Goal: Use online tool/utility: Utilize a website feature to perform a specific function

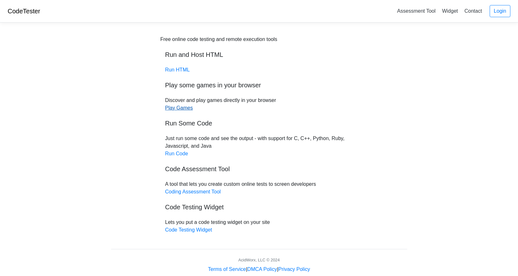
click at [177, 107] on link "Play Games" at bounding box center [179, 107] width 28 height 5
click at [171, 156] on link "Run Code" at bounding box center [176, 153] width 23 height 5
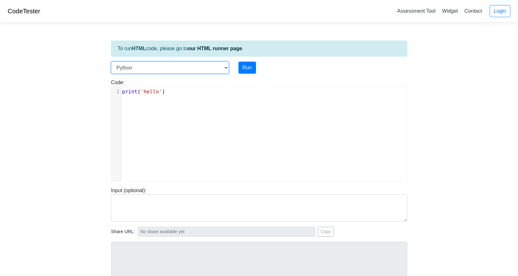
click at [175, 67] on select "C C++ Go Java Javascript Python Ruby" at bounding box center [170, 68] width 118 height 12
click at [61, 107] on body "CodeTester Assessment Tool Widget Contact Login To run HTML code, please go to …" at bounding box center [259, 169] width 518 height 339
click at [219, 65] on select "C C++ Go Java Javascript Python Ruby" at bounding box center [170, 68] width 118 height 12
select select "javascript"
click at [111, 62] on select "C C++ Go Java Javascript Python Ruby" at bounding box center [170, 68] width 118 height 12
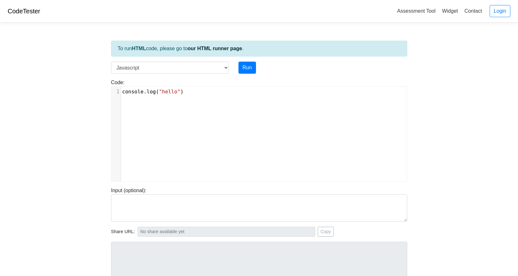
drag, startPoint x: 145, startPoint y: 112, endPoint x: 167, endPoint y: 106, distance: 22.6
click at [150, 111] on div "xxxxxxxxxx 1 console . log ( "hello" )" at bounding box center [263, 139] width 305 height 104
drag, startPoint x: 178, startPoint y: 96, endPoint x: 112, endPoint y: 102, distance: 67.1
click at [112, 102] on div "xxxxxxxxxx 1 console . log ( "hello" )" at bounding box center [263, 139] width 305 height 104
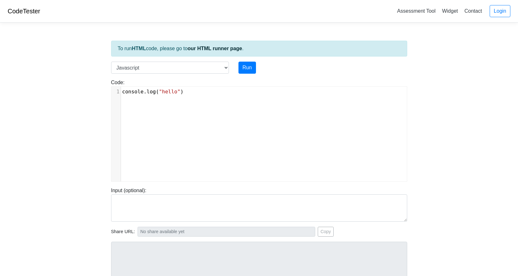
type textarea "console.log("hello")"
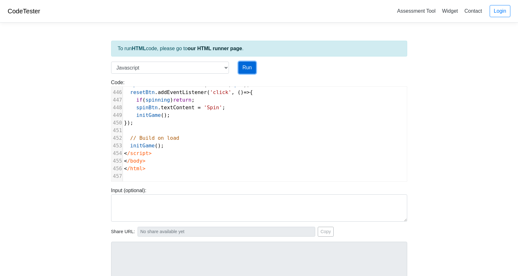
click at [245, 72] on button "Run" at bounding box center [246, 68] width 17 height 12
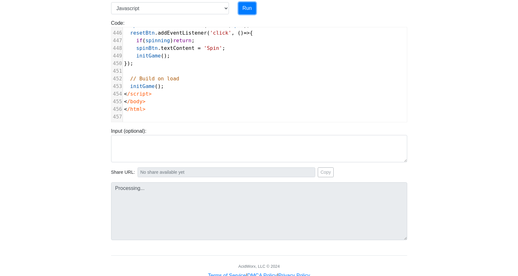
scroll to position [78, 0]
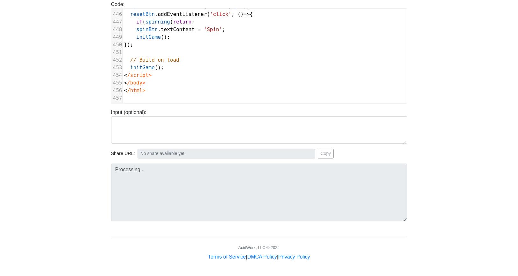
type input "https://codetester.io/runner?s=v2lPoNExWn"
type textarea "Submission status: Runtime Error (NZEC) Stderr: /box/script.js:1 <!DOCTYPE html…"
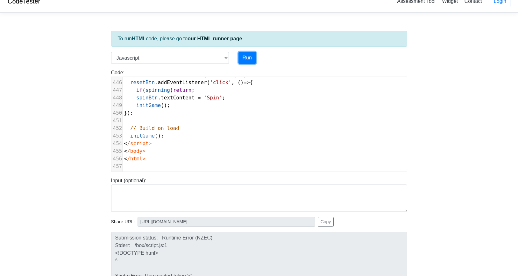
scroll to position [0, 0]
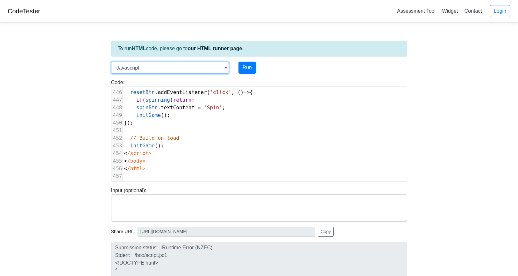
click at [157, 69] on select "C C++ Go Java Javascript Python Ruby" at bounding box center [170, 68] width 118 height 12
select select "cpp"
click at [111, 62] on select "C C++ Go Java Javascript Python Ruby" at bounding box center [170, 68] width 118 height 12
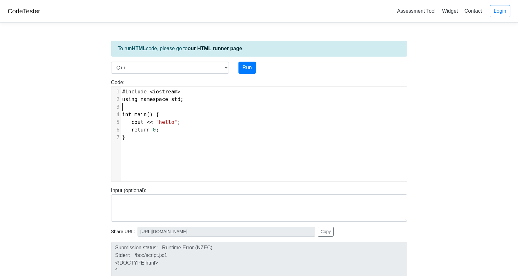
scroll to position [3, 0]
click at [169, 110] on pre "​" at bounding box center [266, 107] width 290 height 8
type textarea "#include <iostream> using namespace std; int main() { cout << "hello"; return 0…"
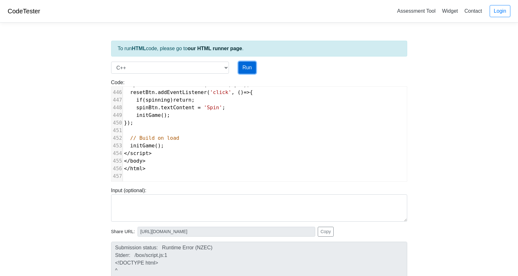
click at [253, 67] on button "Run" at bounding box center [246, 68] width 17 height 12
type input "https://codetester.io/runner?s=dYWNLNmyX5"
type textarea "Submission status: Compilation Error Compile Output: main.cpp:6:22: error: stra…"
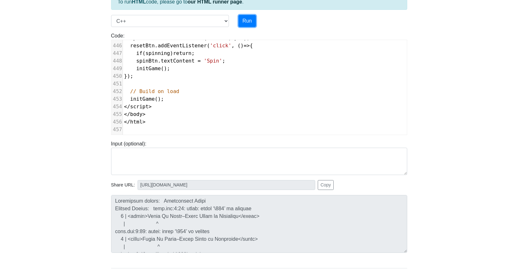
scroll to position [0, 0]
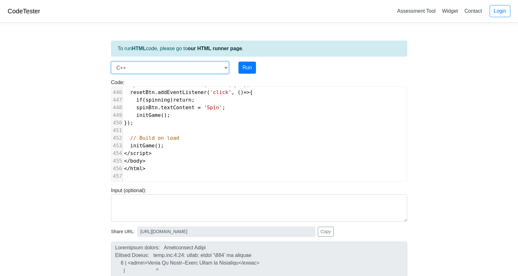
click at [209, 69] on select "C C++ Go Java Javascript Python Ruby" at bounding box center [170, 68] width 118 height 12
click at [74, 90] on body "CodeTester Assessment Tool Widget Contact Login To run HTML code, please go to …" at bounding box center [259, 169] width 518 height 339
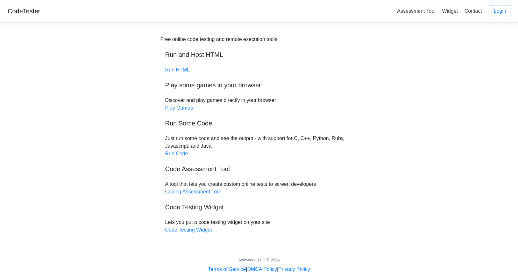
click at [162, 71] on div "Free online code testing and remote execution tools Run and Host HTML Run HTML …" at bounding box center [258, 135] width 197 height 199
click at [171, 75] on div "Free online code testing and remote execution tools Run and Host HTML Run HTML …" at bounding box center [258, 135] width 197 height 199
click at [175, 70] on link "Run HTML" at bounding box center [177, 69] width 24 height 5
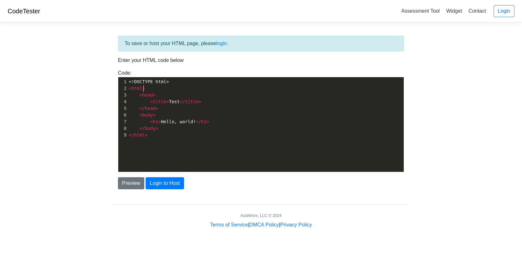
click at [152, 89] on pre "< html >" at bounding box center [268, 88] width 281 height 7
type textarea "<!DOCTYPE html> <html> <head> <title>Test</title> </head> <body> <h1>Hello, wor…"
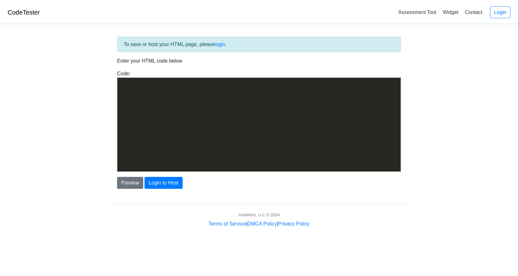
scroll to position [2957, 0]
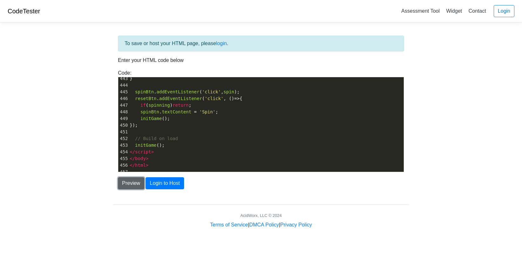
click at [127, 181] on button "Preview" at bounding box center [131, 184] width 26 height 12
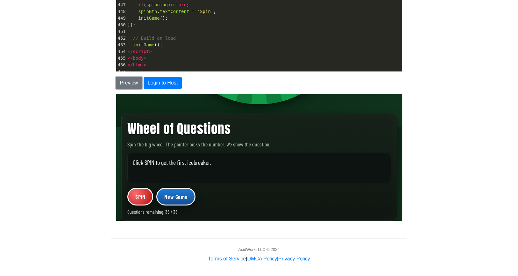
scroll to position [102, 0]
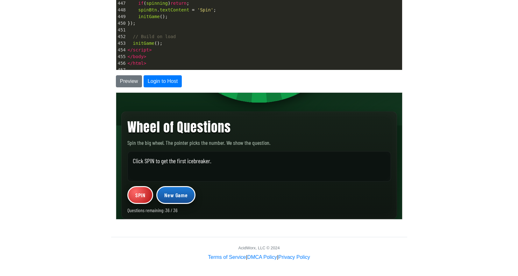
drag, startPoint x: 140, startPoint y: 195, endPoint x: 229, endPoint y: 273, distance: 118.4
click at [140, 195] on button "SPIN" at bounding box center [140, 195] width 26 height 18
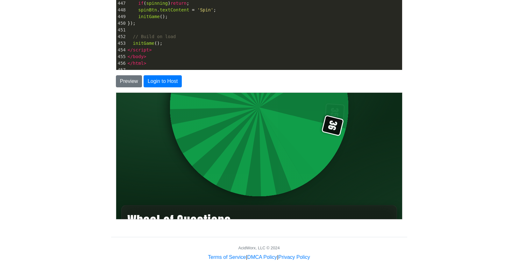
scroll to position [94, 0]
